Goal: Task Accomplishment & Management: Manage account settings

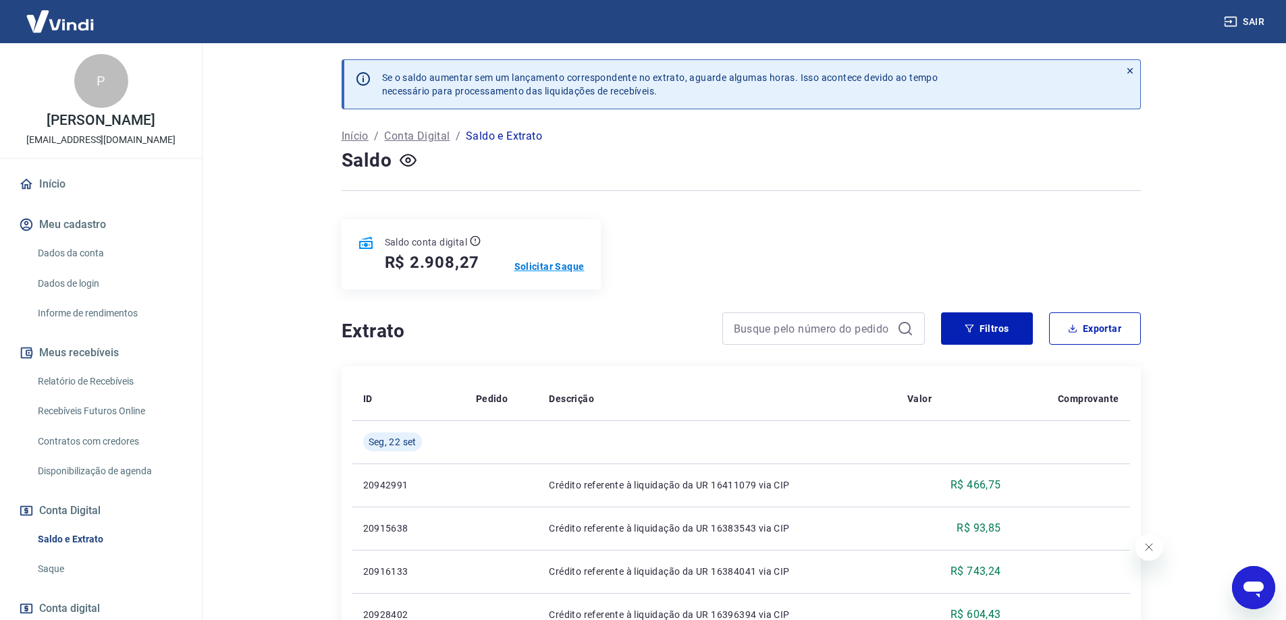
click at [548, 270] on p "Solicitar Saque" at bounding box center [549, 267] width 70 height 14
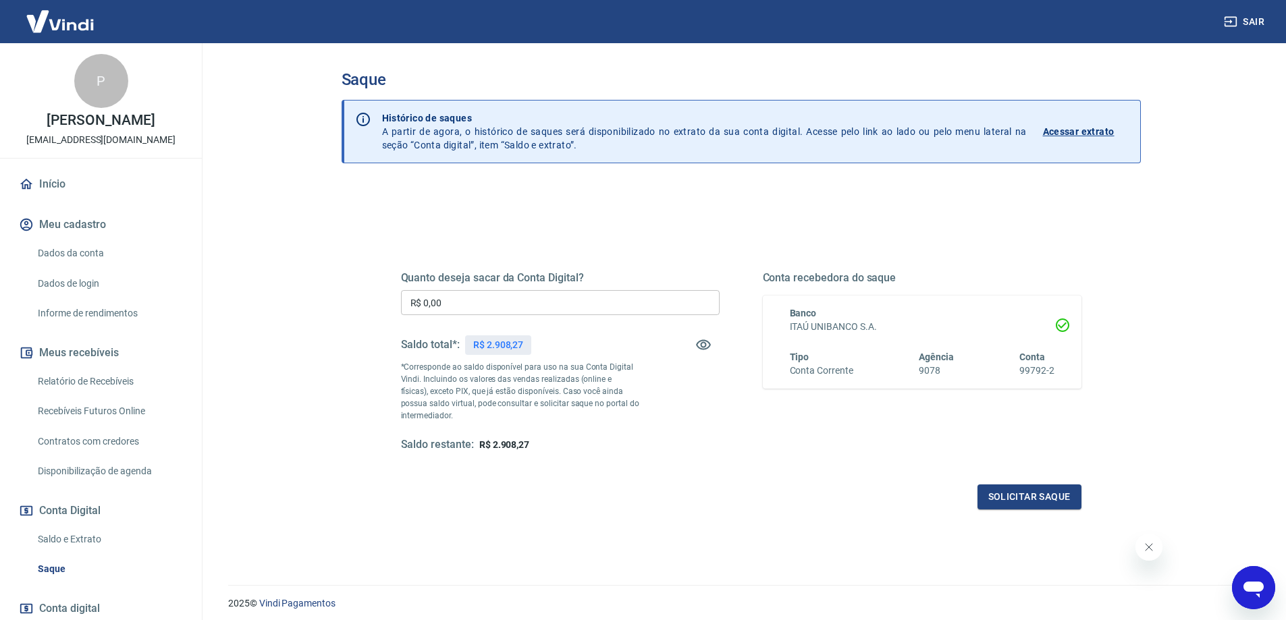
click at [475, 302] on input "R$ 0,00" at bounding box center [560, 302] width 319 height 25
drag, startPoint x: 490, startPoint y: 302, endPoint x: 255, endPoint y: 276, distance: 236.3
click at [255, 275] on main "Saque Histórico de saques A partir de agora, o histórico de saques será disponi…" at bounding box center [741, 331] width 1090 height 577
type input "R$ 1.908,27"
click at [1029, 500] on button "Solicitar saque" at bounding box center [1030, 497] width 104 height 25
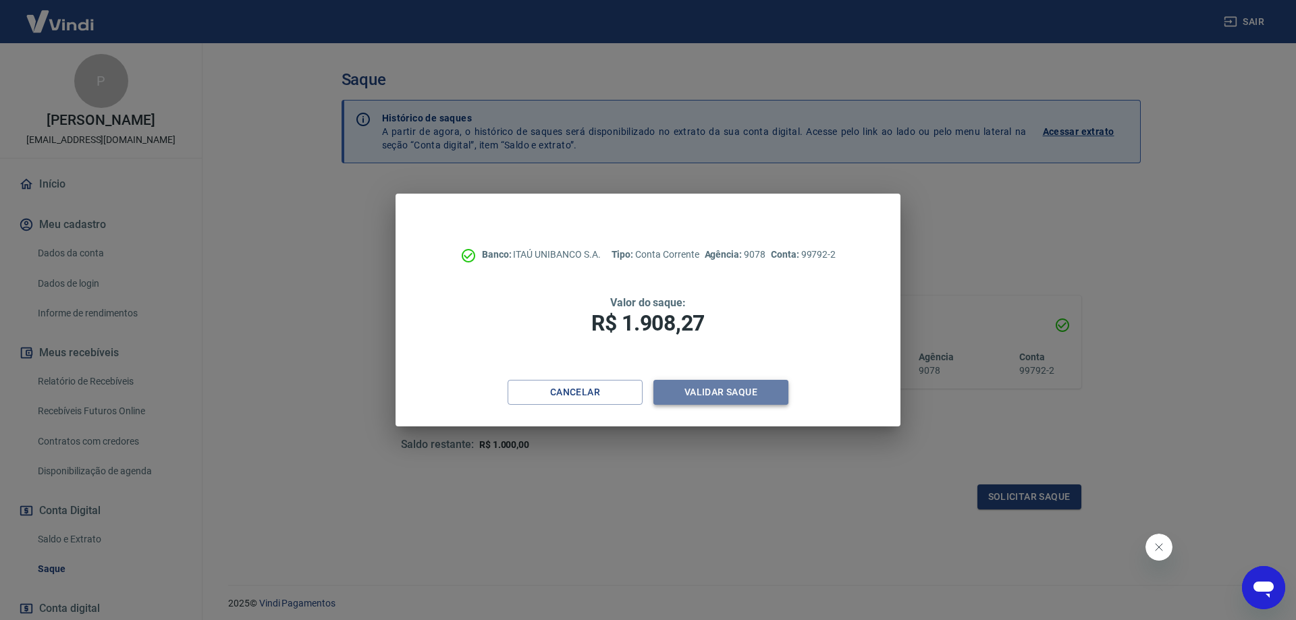
click at [706, 388] on button "Validar saque" at bounding box center [720, 392] width 135 height 25
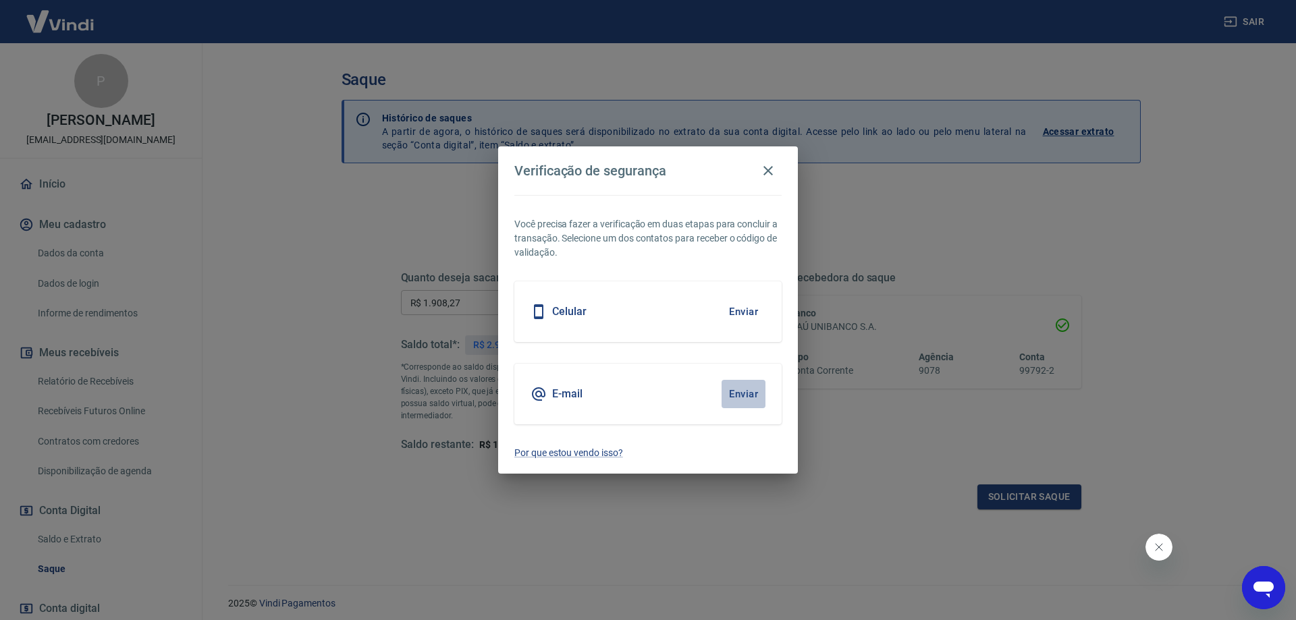
click at [760, 392] on button "Enviar" at bounding box center [744, 394] width 44 height 28
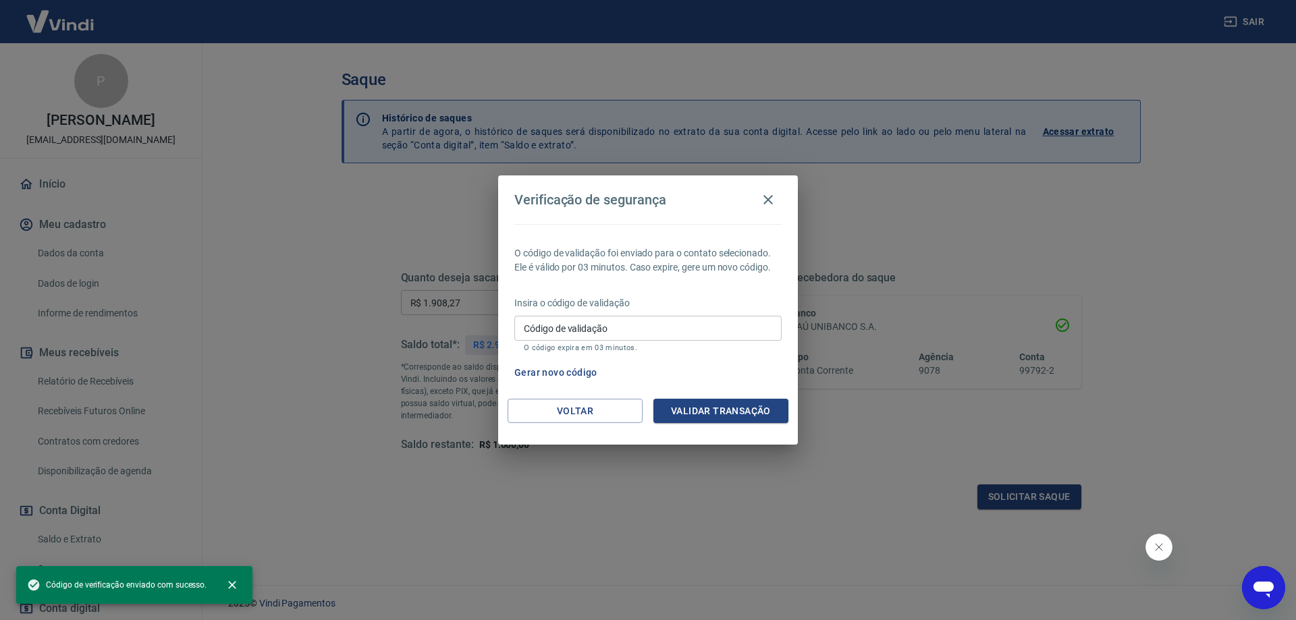
click at [619, 336] on input "Código de validação" at bounding box center [647, 328] width 267 height 25
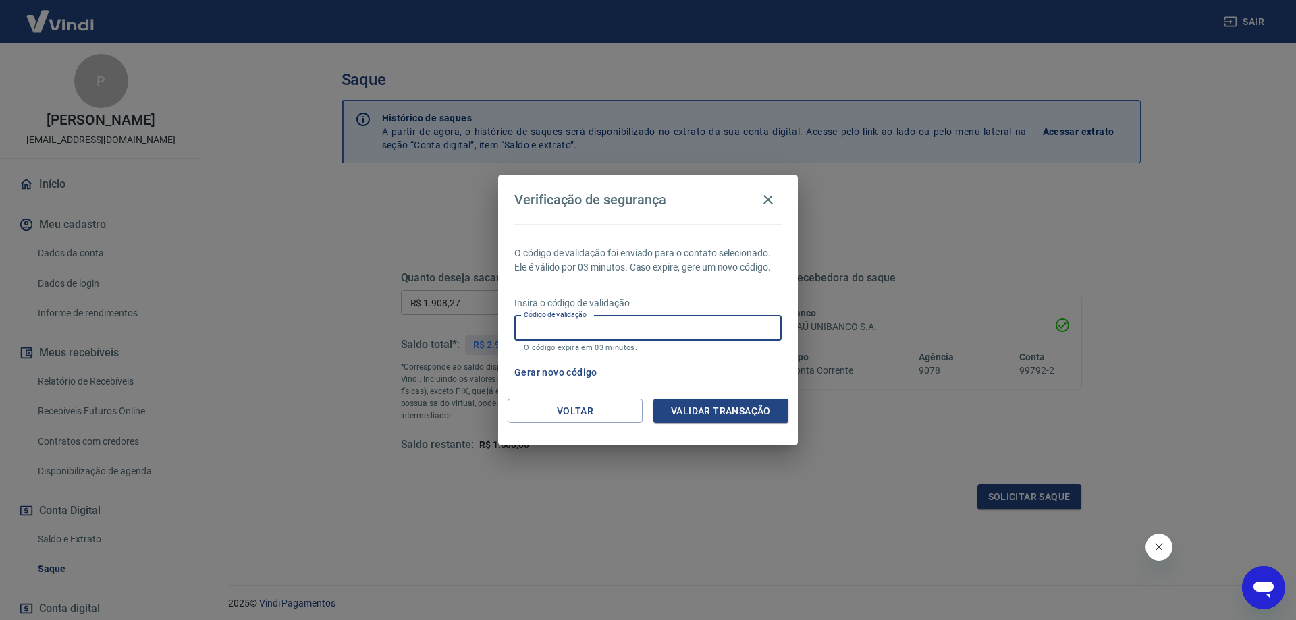
paste input "151022"
type input "151022"
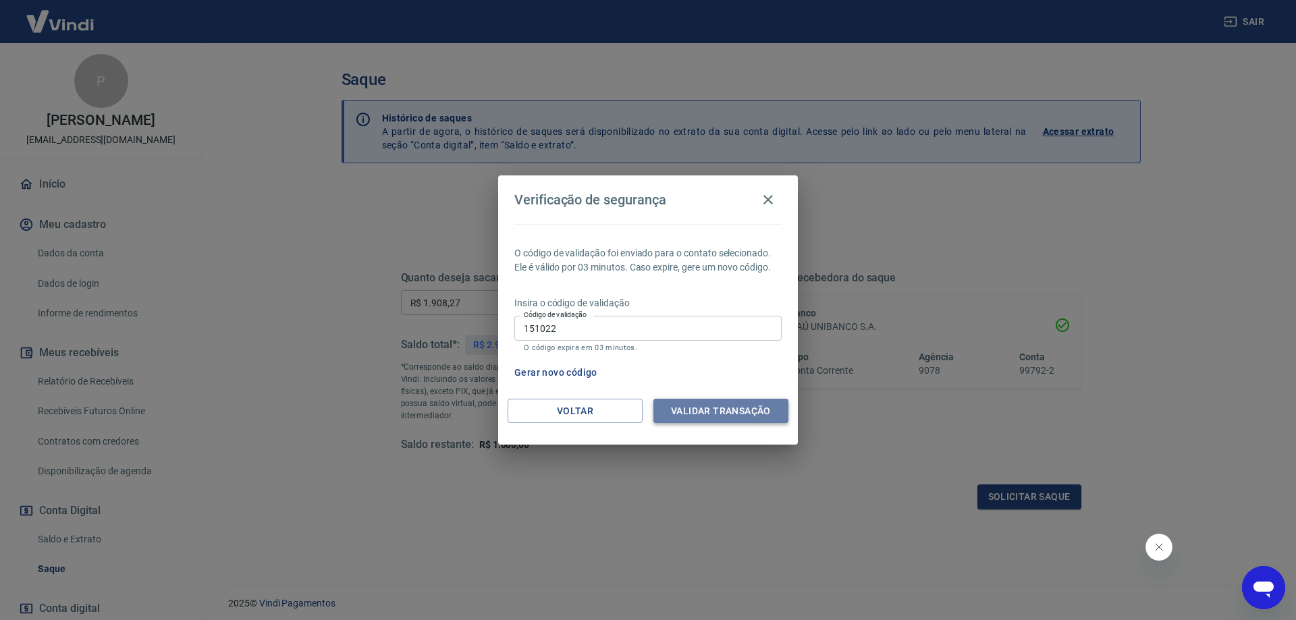
click at [718, 411] on button "Validar transação" at bounding box center [720, 411] width 135 height 25
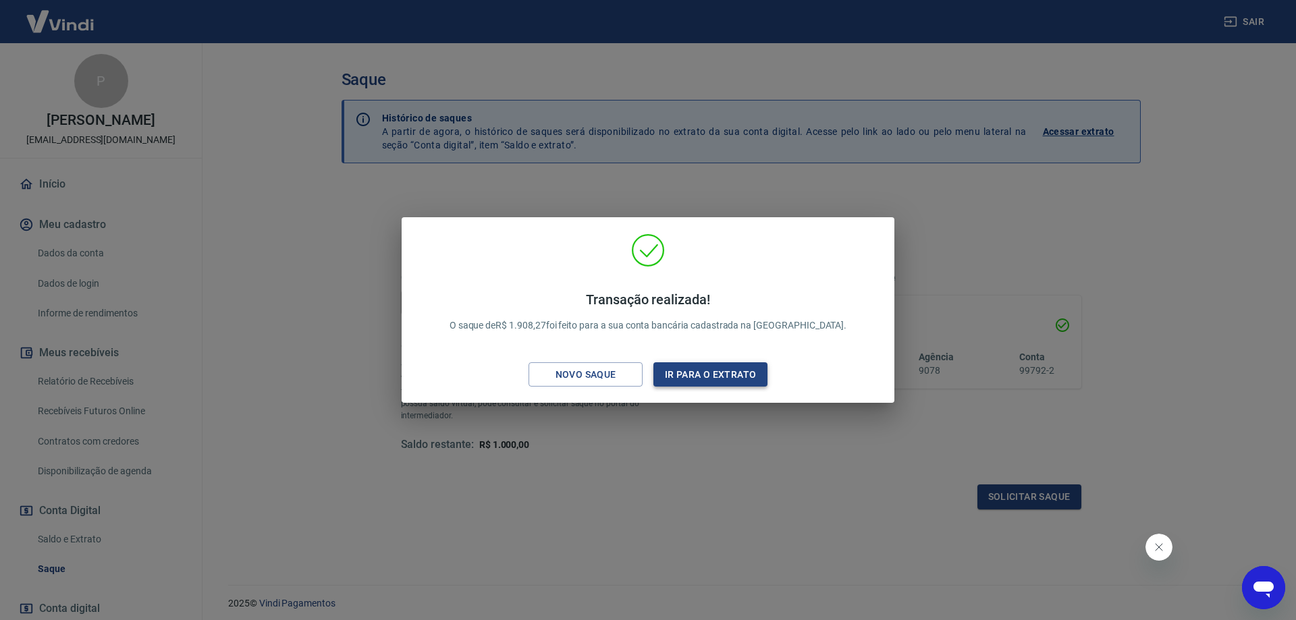
click at [684, 374] on button "Ir para o extrato" at bounding box center [710, 375] width 114 height 25
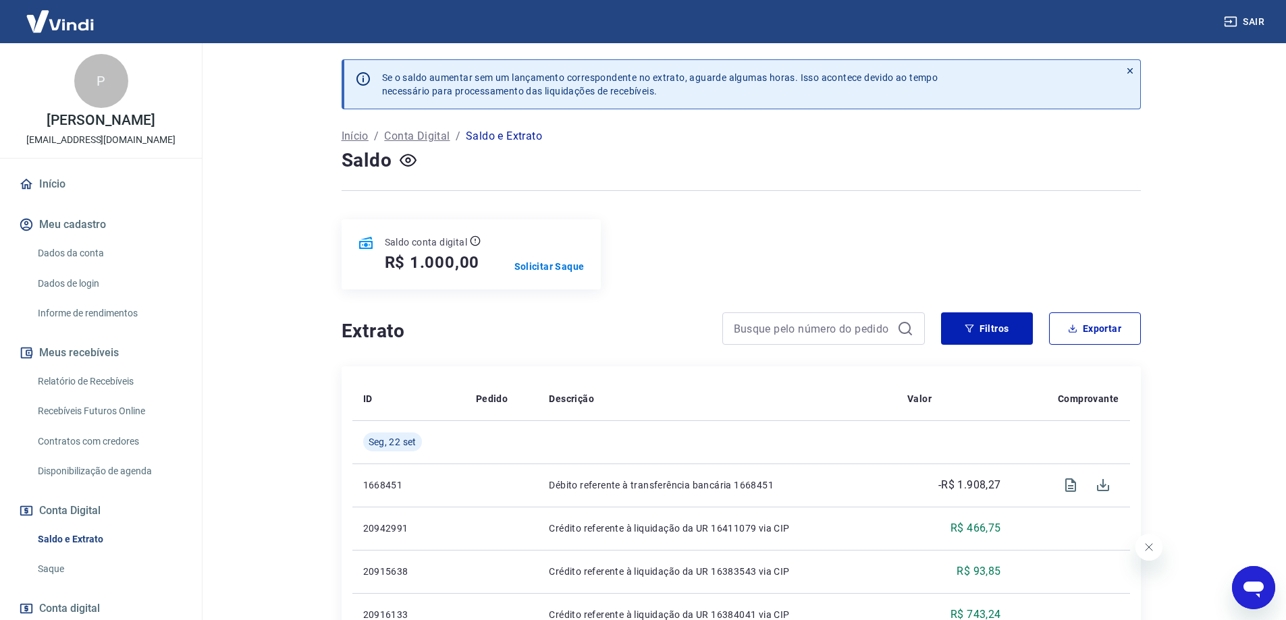
click at [1248, 20] on button "Sair" at bounding box center [1245, 21] width 49 height 25
click at [531, 265] on p "Solicitar Saque" at bounding box center [549, 267] width 70 height 14
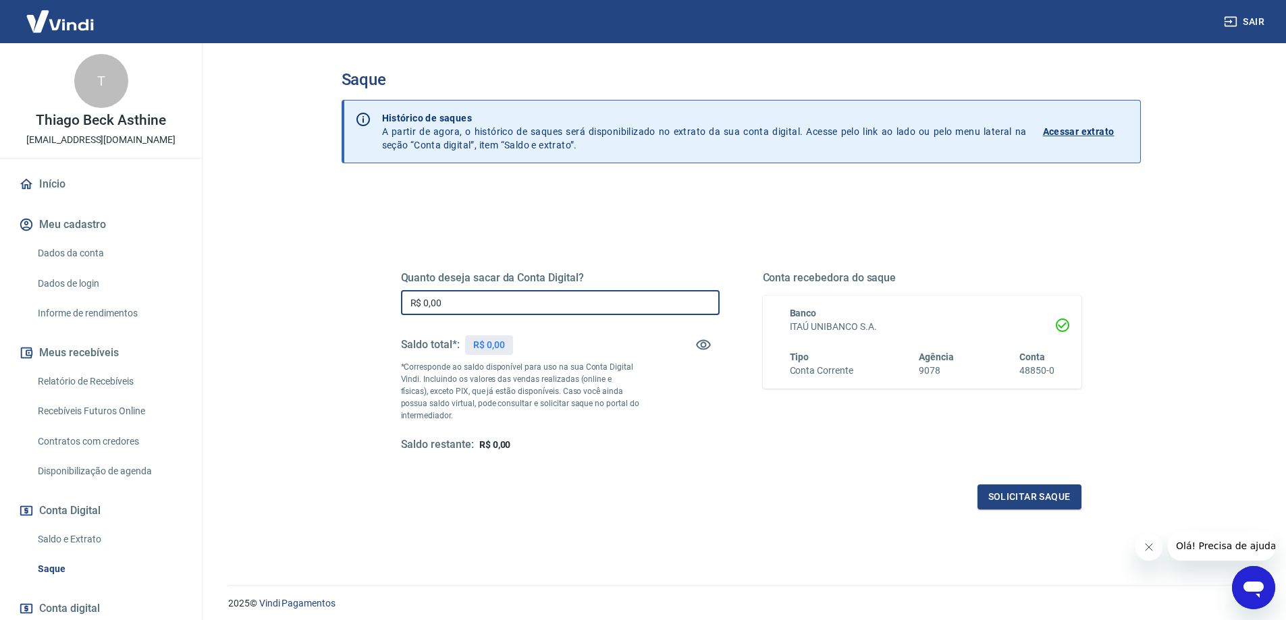
drag, startPoint x: 509, startPoint y: 299, endPoint x: 149, endPoint y: 273, distance: 361.5
click at [161, 273] on div "Sair T Thiago Beck Asthine contato@myaprataatacado.com Início Meu cadastro Dado…" at bounding box center [643, 310] width 1286 height 620
type input "R$ 18.808,46"
click at [1040, 497] on button "Solicitar saque" at bounding box center [1030, 497] width 104 height 25
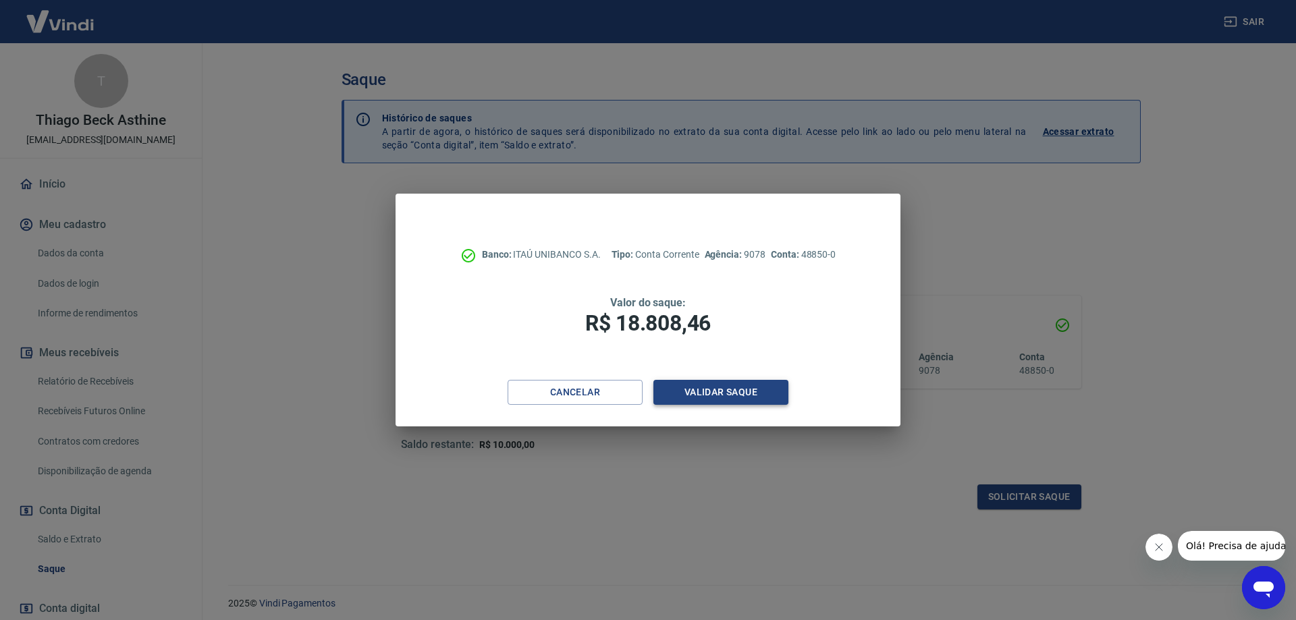
click at [689, 385] on button "Validar saque" at bounding box center [720, 392] width 135 height 25
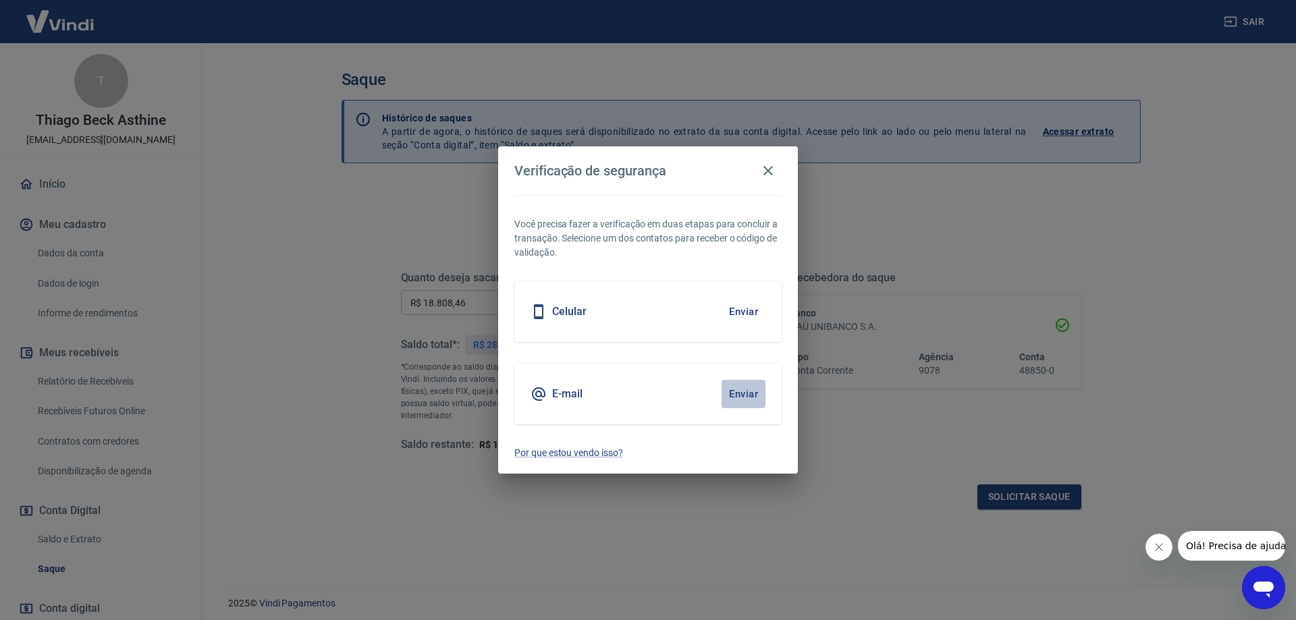
click at [745, 396] on button "Enviar" at bounding box center [744, 394] width 44 height 28
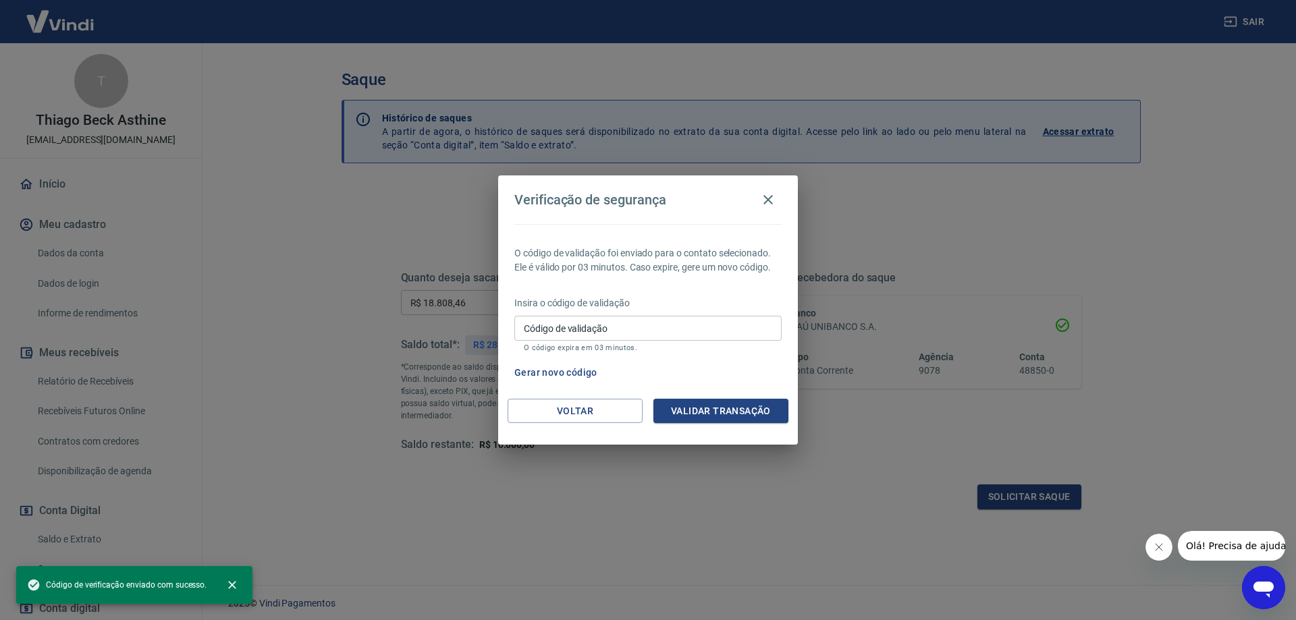
click at [675, 322] on input "Código de validação" at bounding box center [647, 328] width 267 height 25
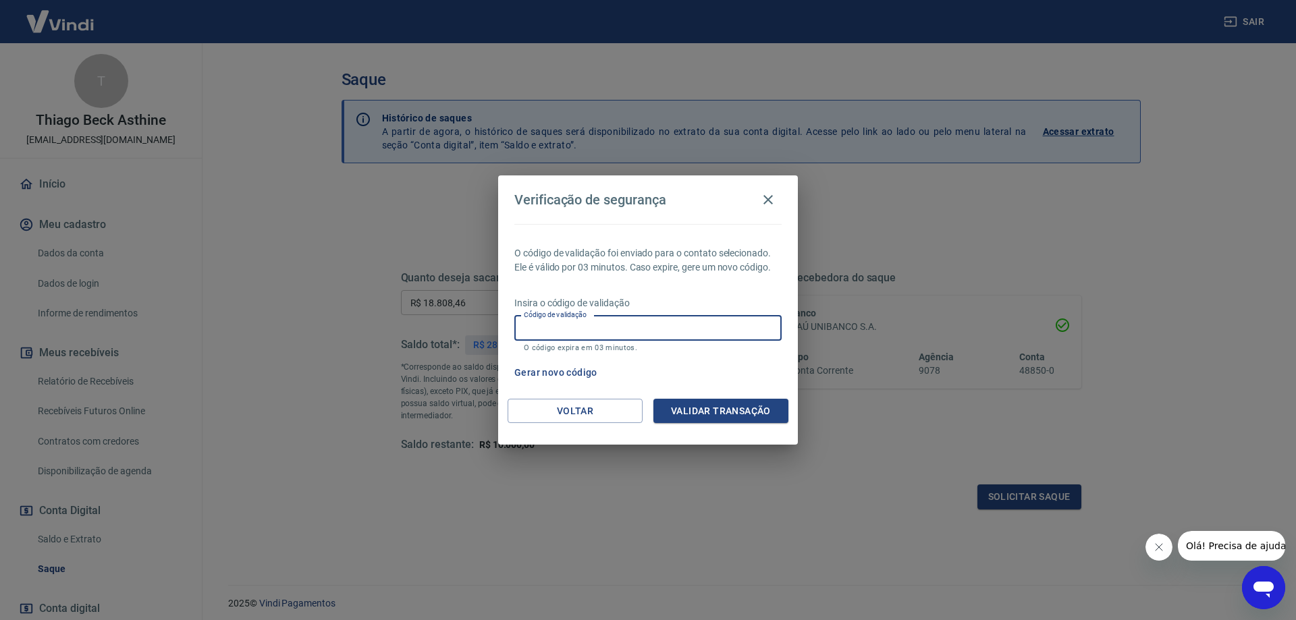
paste input "916079"
type input "916079"
click at [718, 415] on button "Validar transação" at bounding box center [720, 411] width 135 height 25
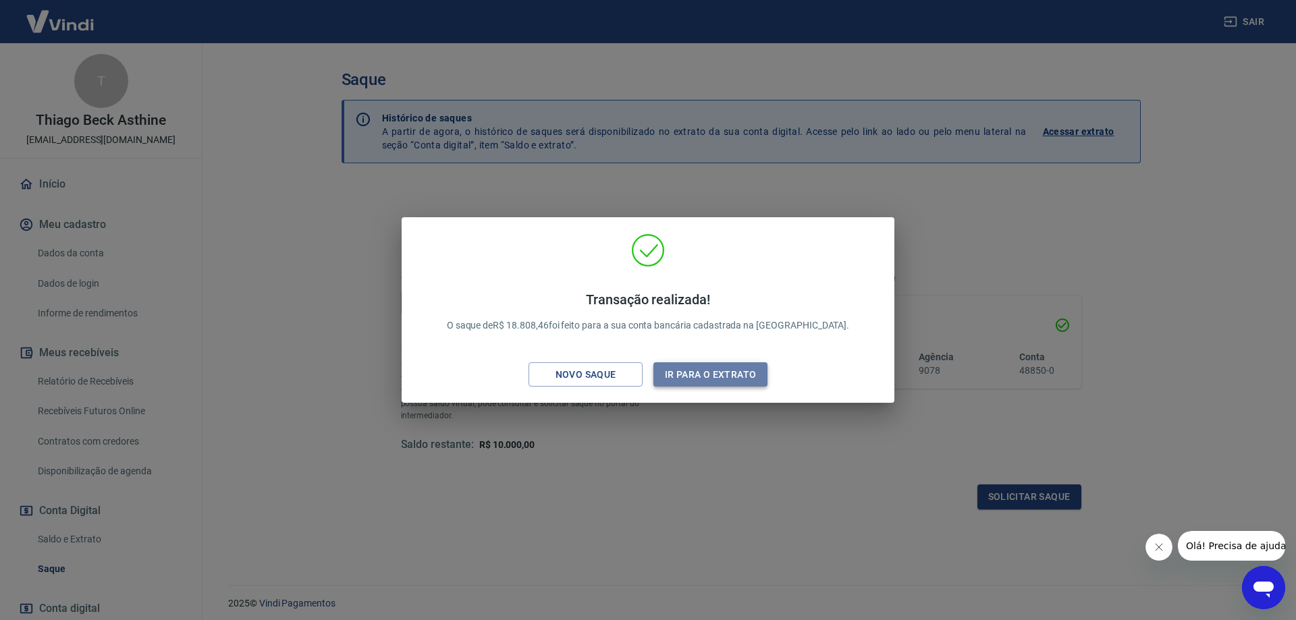
click at [725, 375] on button "Ir para o extrato" at bounding box center [710, 375] width 114 height 25
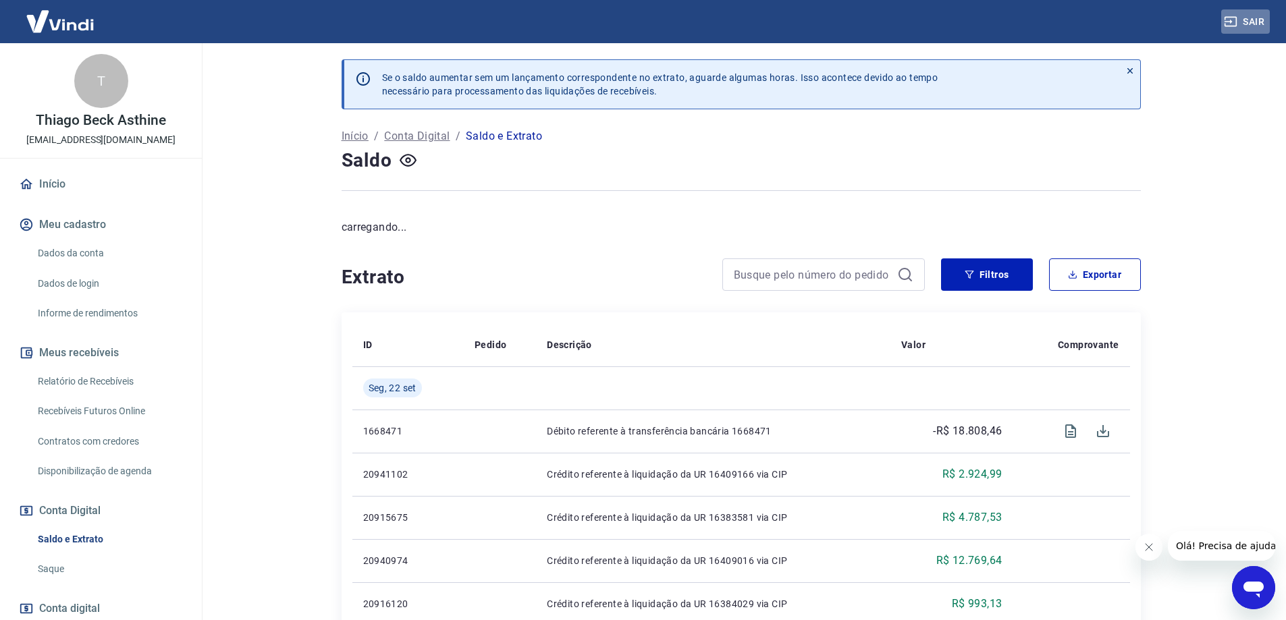
click at [1254, 21] on button "Sair" at bounding box center [1245, 21] width 49 height 25
